Goal: Task Accomplishment & Management: Use online tool/utility

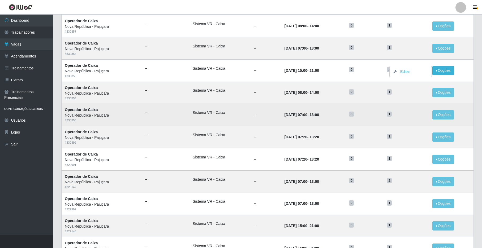
scroll to position [62, 0]
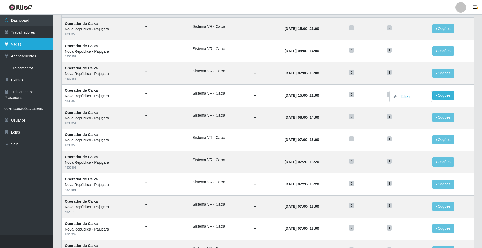
click at [12, 41] on link "Vagas" at bounding box center [26, 44] width 53 height 12
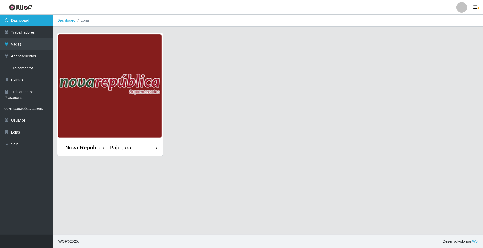
click at [20, 26] on link "Dashboard" at bounding box center [26, 21] width 53 height 12
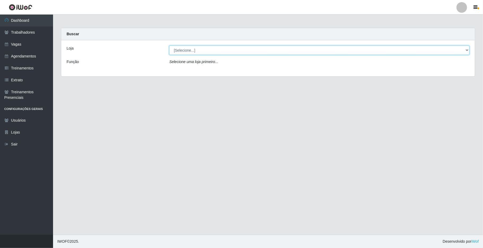
click at [192, 51] on select "[Selecione...] [GEOGRAPHIC_DATA]" at bounding box center [319, 50] width 301 height 9
select select "65"
click at [169, 46] on select "[Selecione...] [GEOGRAPHIC_DATA]" at bounding box center [319, 50] width 301 height 9
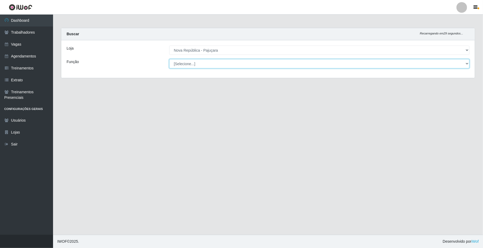
click at [192, 61] on select "[Selecione...] Balconista Operador de Caixa Repositor" at bounding box center [319, 63] width 301 height 9
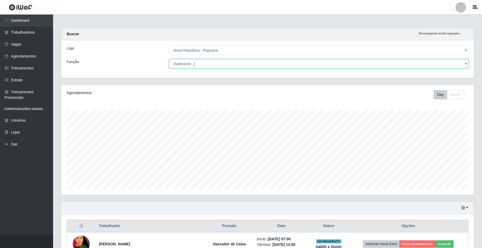
scroll to position [110, 412]
select select "22"
click at [169, 59] on select "[Selecione...] Balconista Operador de Caixa Repositor" at bounding box center [318, 63] width 299 height 9
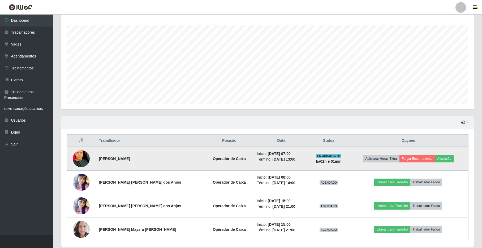
scroll to position [105, 0]
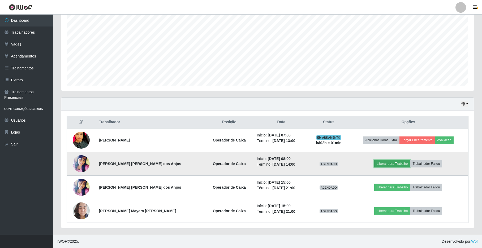
click at [374, 161] on button "Liberar para Trabalho" at bounding box center [392, 163] width 36 height 7
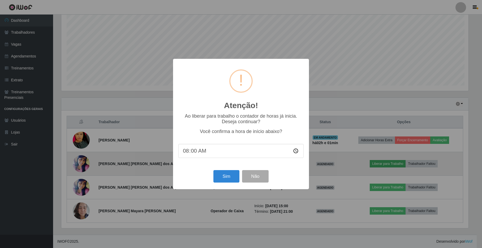
scroll to position [110, 408]
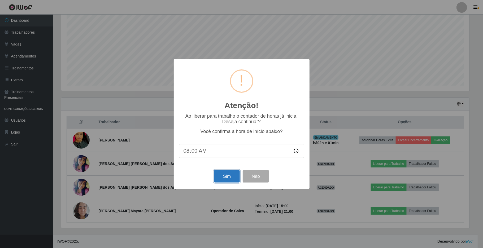
click at [218, 174] on button "Sim" at bounding box center [227, 176] width 26 height 12
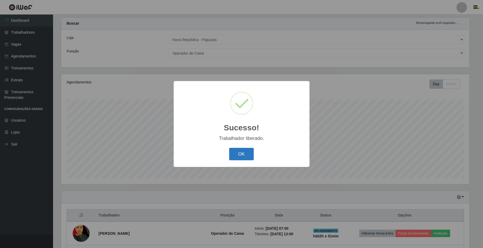
click at [247, 158] on button "OK" at bounding box center [241, 154] width 25 height 12
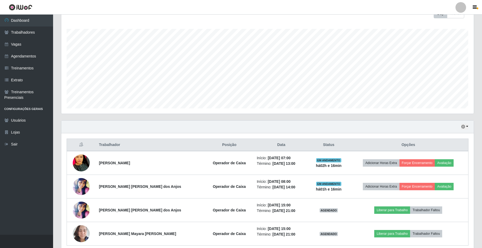
scroll to position [105, 0]
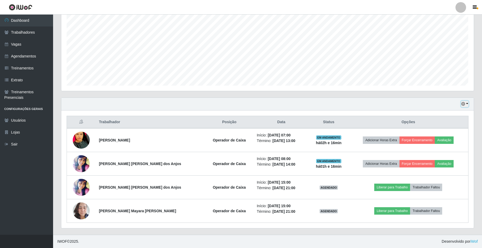
click at [467, 102] on button "button" at bounding box center [464, 104] width 7 height 6
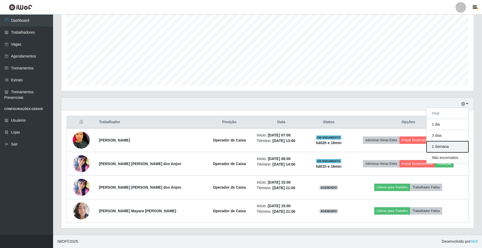
click at [453, 146] on button "1 Semana" at bounding box center [448, 146] width 42 height 11
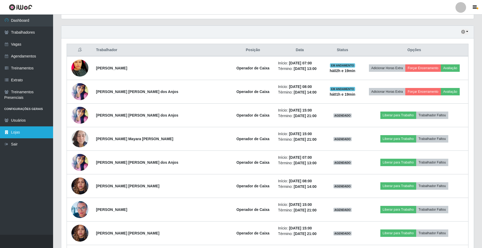
scroll to position [141, 0]
